Goal: Task Accomplishment & Management: Use online tool/utility

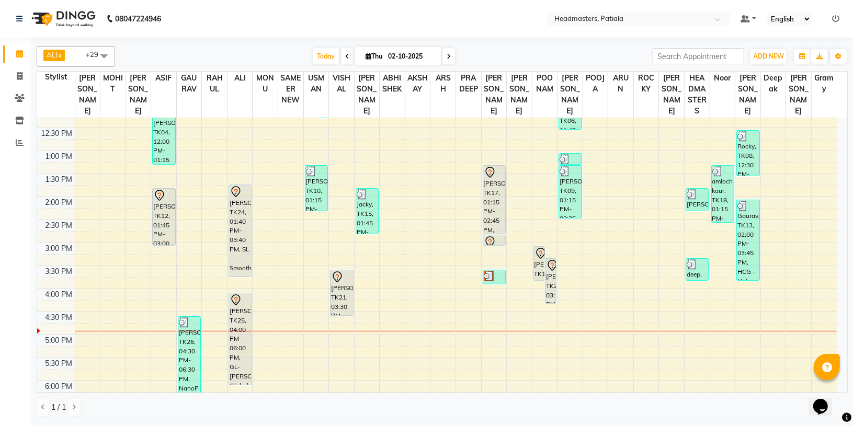
scroll to position [181, 0]
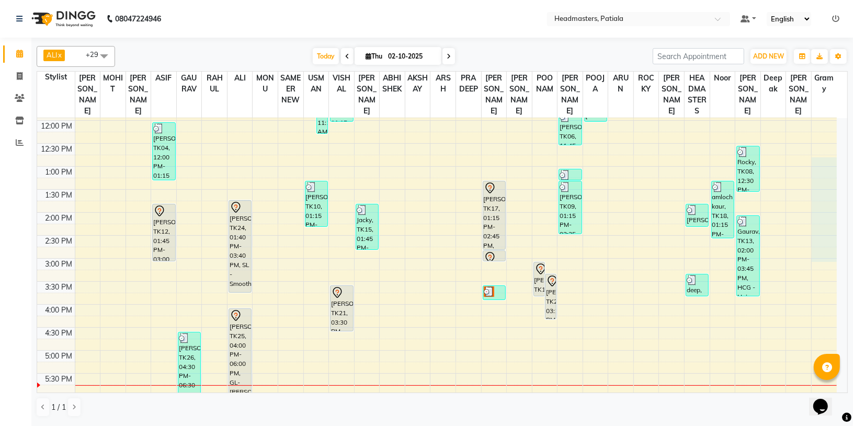
drag, startPoint x: 836, startPoint y: 254, endPoint x: 813, endPoint y: 166, distance: 90.9
click at [813, 166] on div "8:00 AM 8:30 AM 9:00 AM 9:30 AM 10:00 AM 10:30 AM 11:00 AM 11:30 AM 12:00 PM 12…" at bounding box center [436, 259] width 799 height 644
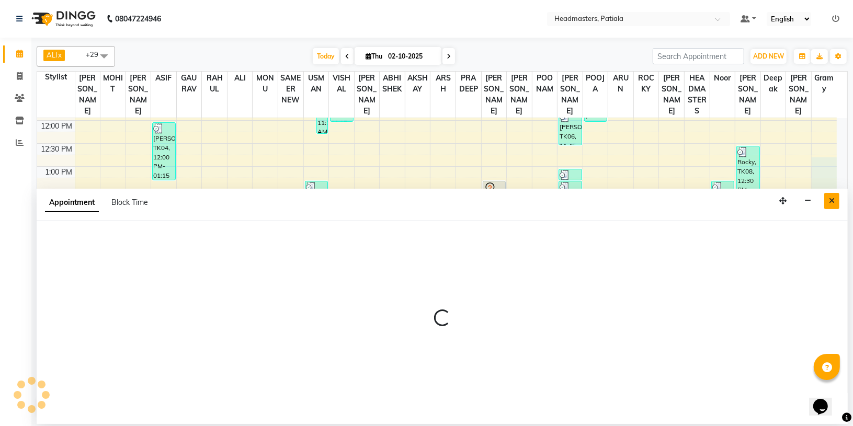
click at [832, 199] on icon "Close" at bounding box center [832, 200] width 6 height 7
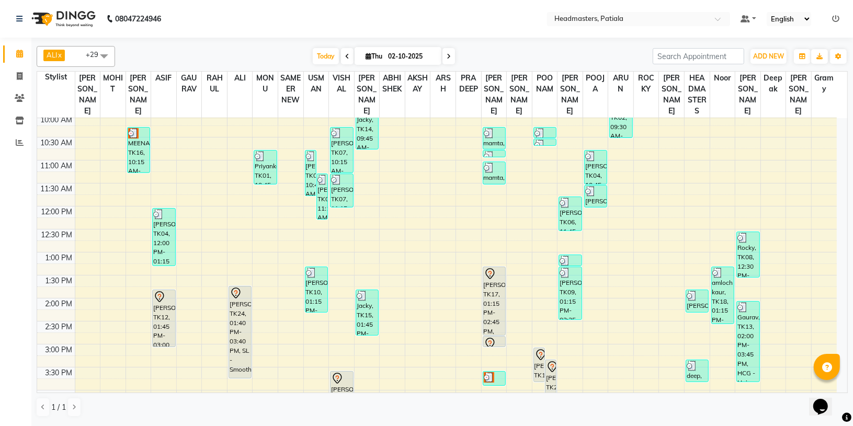
scroll to position [101, 0]
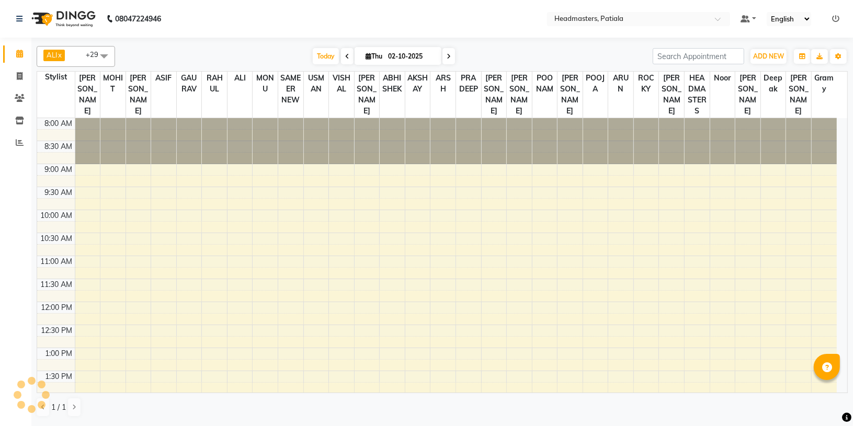
select select "en"
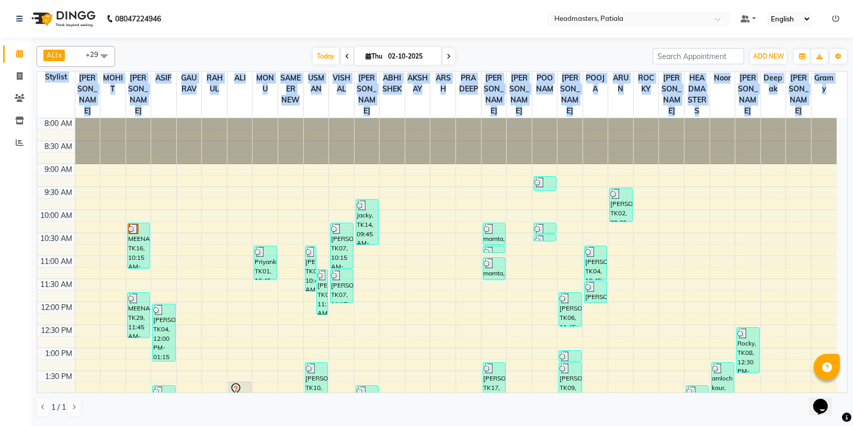
drag, startPoint x: 848, startPoint y: 220, endPoint x: 840, endPoint y: 225, distance: 9.9
click at [840, 225] on div "ALI x ARSH x ARUN x ASIF x Deepak x GAURAV x Gramy x MOHIT x NEELAM SHARMA x PO…" at bounding box center [441, 231] width 821 height 386
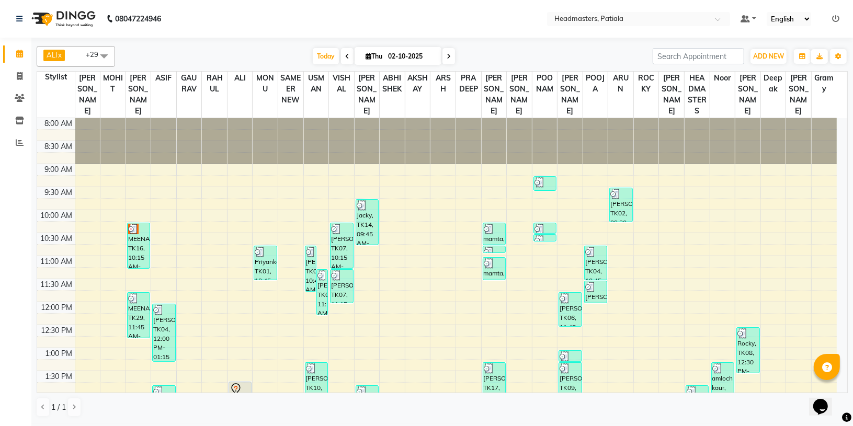
click at [604, 54] on div "Today Thu 02-10-2025" at bounding box center [383, 57] width 527 height 16
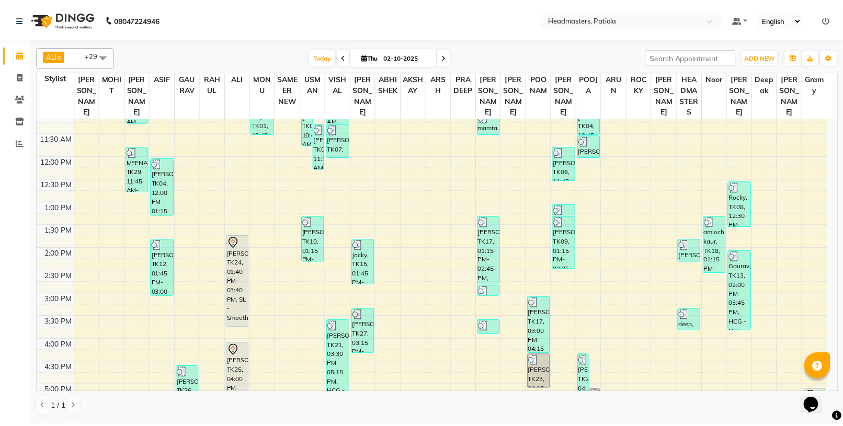
scroll to position [111, 0]
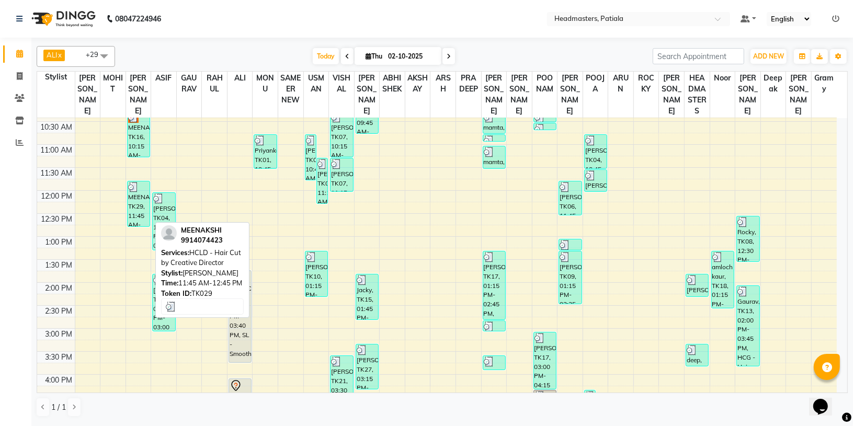
click at [133, 210] on div "MEENAKSHI, TK29, 11:45 AM-12:45 PM, HCLD - Hair Cut by Creative Director" at bounding box center [139, 203] width 22 height 45
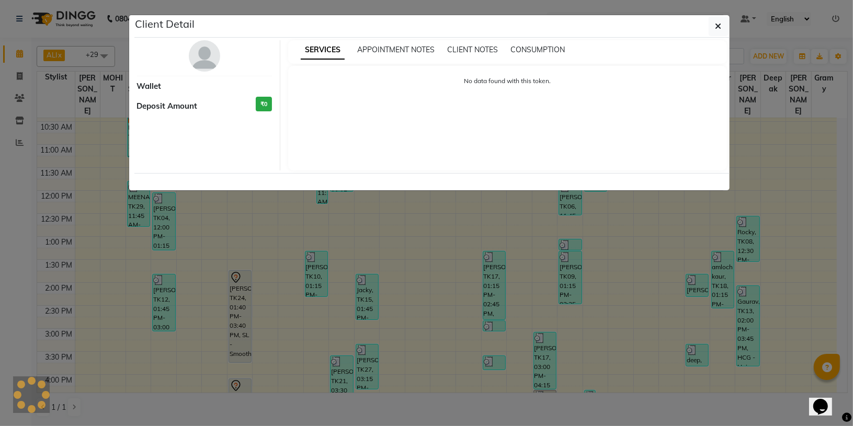
select select "3"
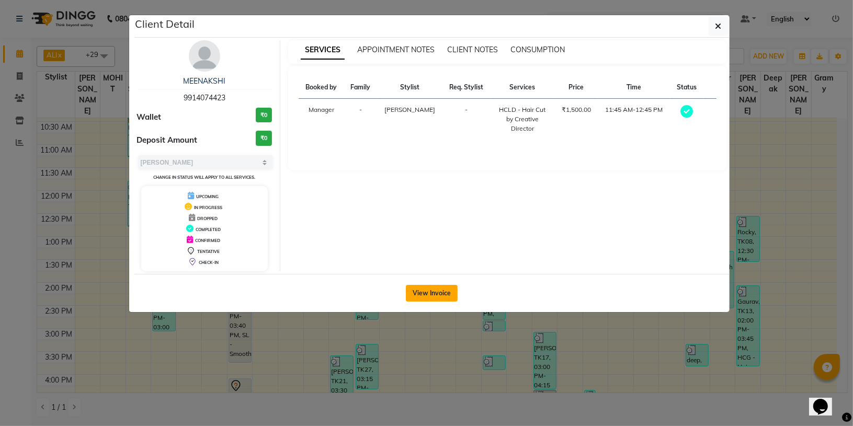
click at [416, 291] on button "View Invoice" at bounding box center [432, 293] width 52 height 17
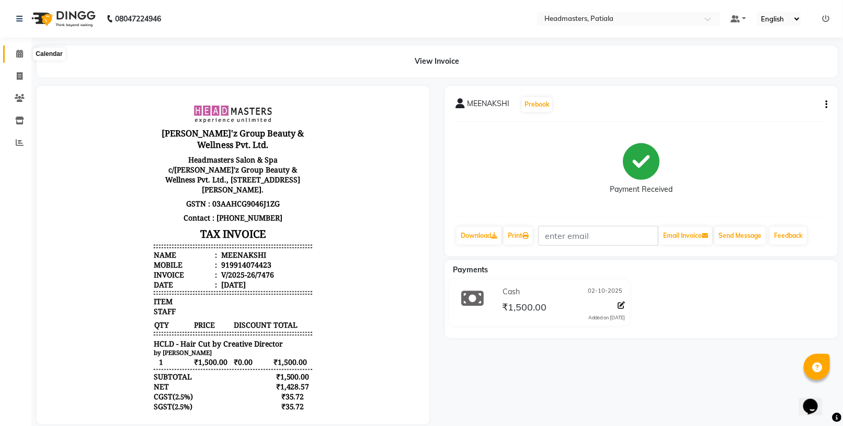
click at [24, 56] on span at bounding box center [19, 54] width 18 height 12
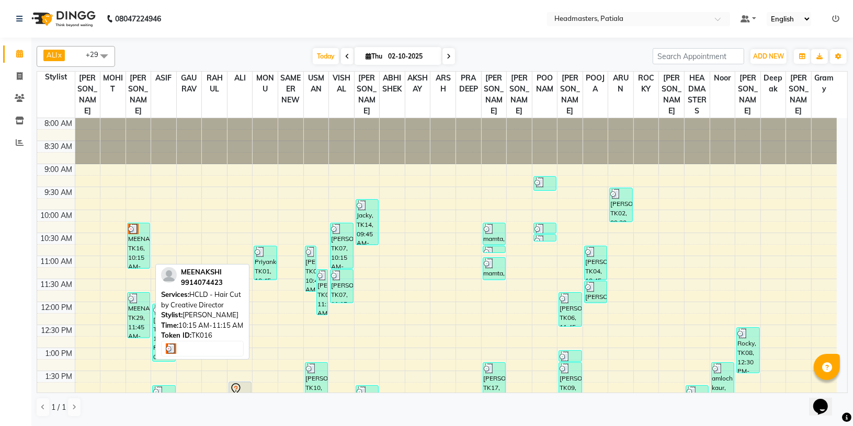
click at [130, 247] on div "MEENAKSHI, TK16, 10:15 AM-11:15 AM, HCLD - Hair Cut by Creative Director" at bounding box center [139, 245] width 22 height 45
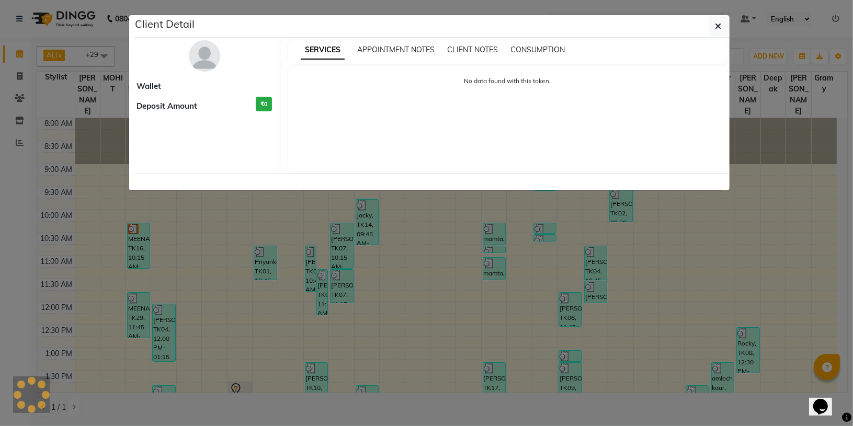
select select "3"
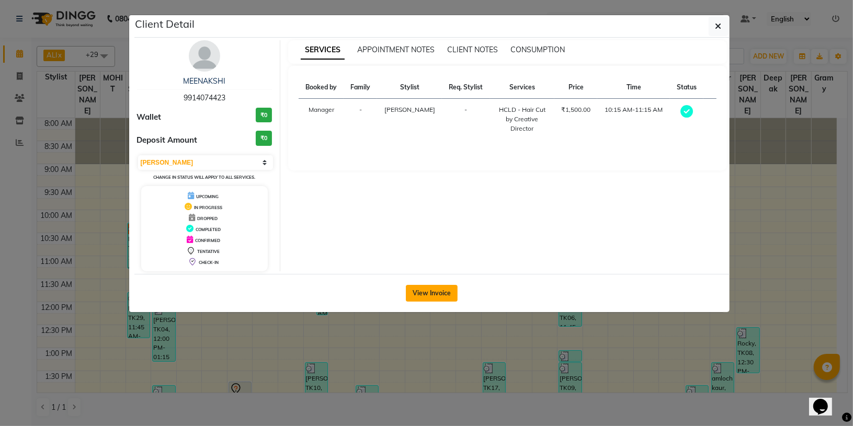
click at [418, 292] on button "View Invoice" at bounding box center [432, 293] width 52 height 17
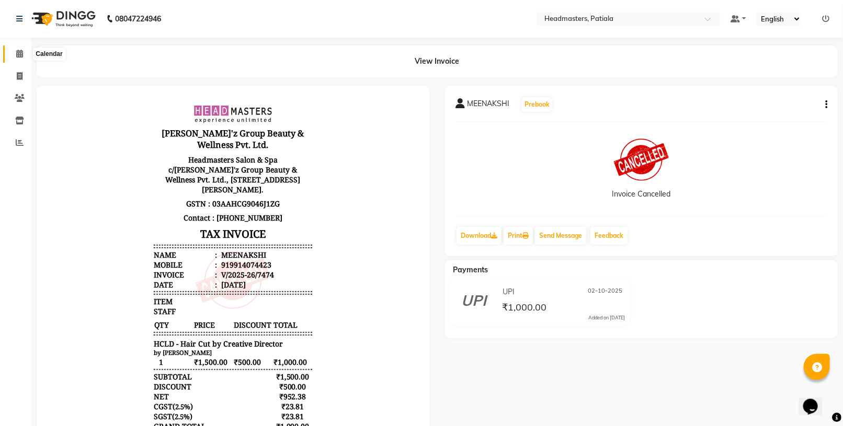
click at [22, 59] on span at bounding box center [19, 54] width 18 height 12
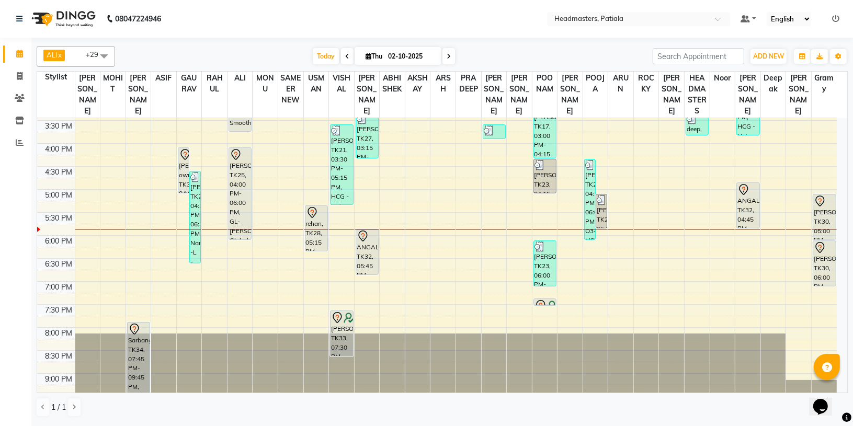
scroll to position [333, 0]
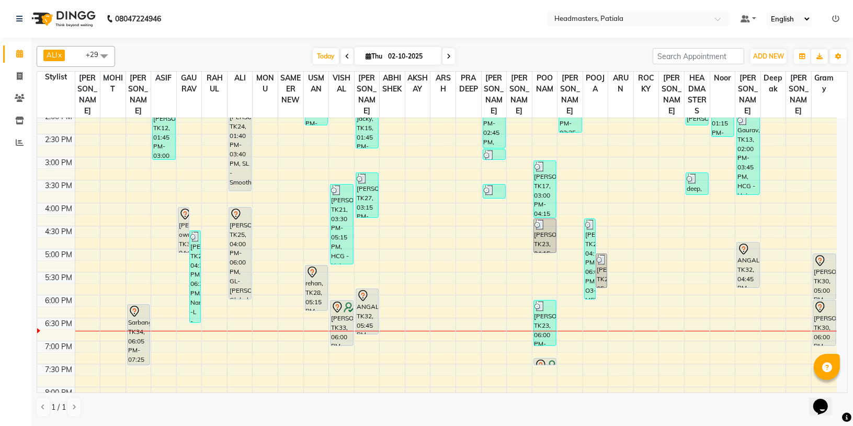
scroll to position [268, 0]
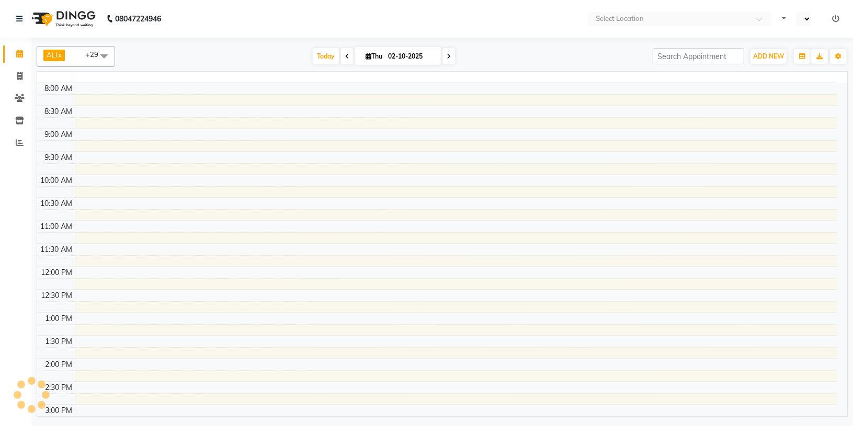
select select "en"
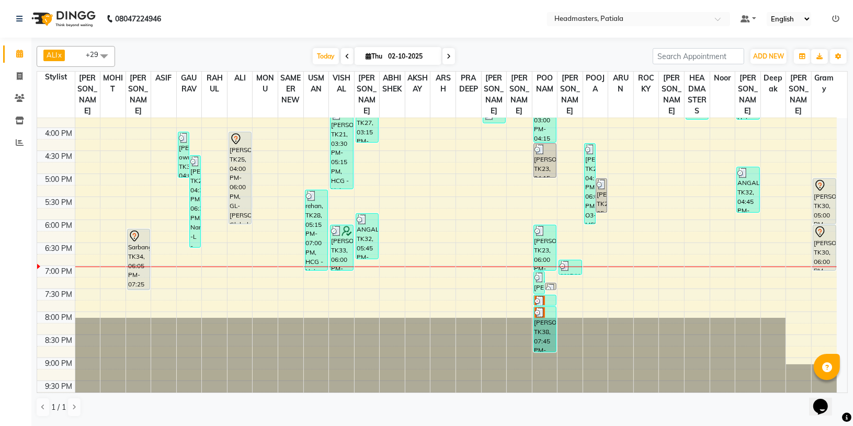
scroll to position [376, 0]
